Goal: Check status

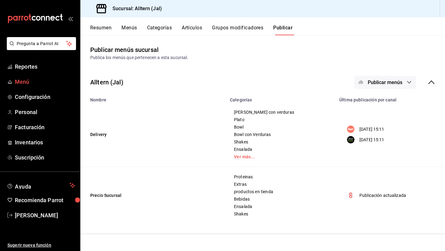
click at [27, 75] on link "Menú" at bounding box center [40, 81] width 80 height 13
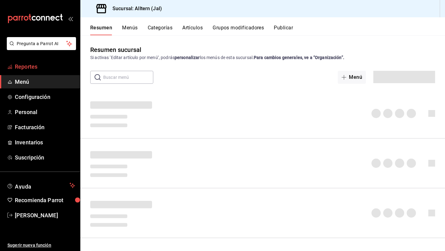
click at [28, 70] on span "Reportes" at bounding box center [45, 66] width 60 height 8
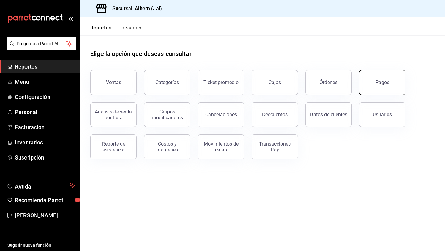
click at [384, 80] on div "Pagos" at bounding box center [382, 82] width 14 height 6
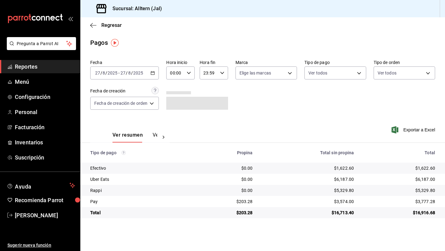
click at [154, 74] on icon "button" at bounding box center [152, 73] width 4 height 4
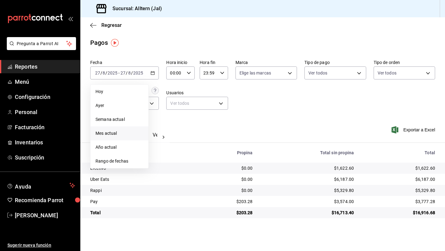
click at [126, 130] on span "Mes actual" at bounding box center [119, 133] width 48 height 6
